Goal: Task Accomplishment & Management: Manage account settings

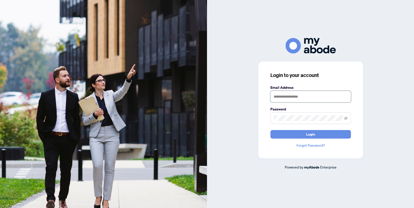
click at [287, 99] on input "text" at bounding box center [311, 97] width 81 height 12
click at [287, 98] on input "text" at bounding box center [311, 97] width 81 height 12
click at [292, 99] on input "text" at bounding box center [311, 97] width 81 height 12
click at [296, 100] on input "text" at bounding box center [311, 97] width 81 height 12
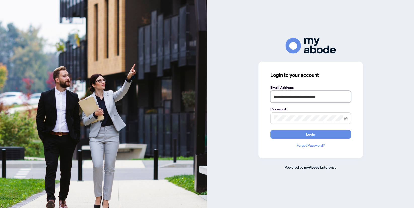
type input "**********"
click at [271, 130] on button "Login" at bounding box center [311, 134] width 81 height 9
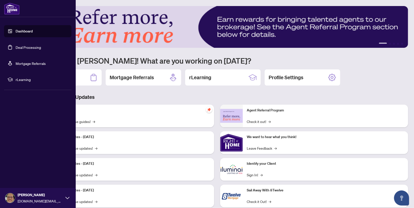
click at [16, 29] on link "Dashboard" at bounding box center [24, 31] width 17 height 5
click at [19, 49] on link "Deal Processing" at bounding box center [28, 47] width 25 height 5
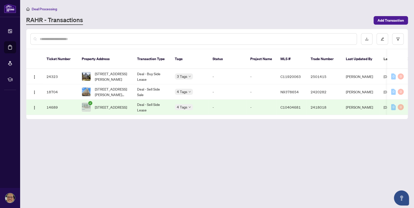
click at [70, 22] on link "RAHR - Transactions" at bounding box center [54, 20] width 57 height 9
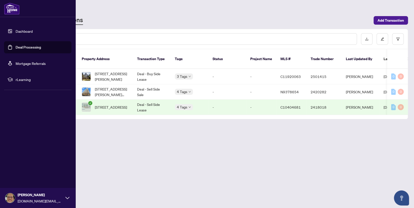
click at [31, 49] on link "Deal Processing" at bounding box center [28, 47] width 25 height 5
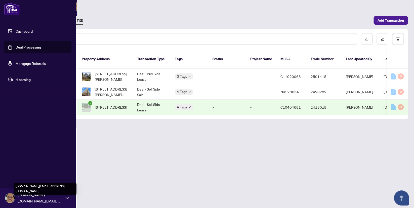
click at [61, 200] on span "mikeprencipe.realestate@gmail.com" at bounding box center [40, 201] width 45 height 6
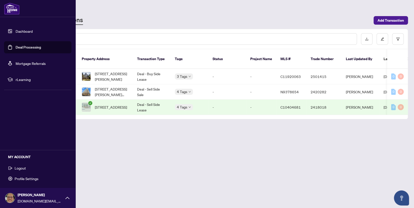
click at [19, 169] on span "Logout" at bounding box center [20, 168] width 11 height 8
